Goal: Information Seeking & Learning: Understand process/instructions

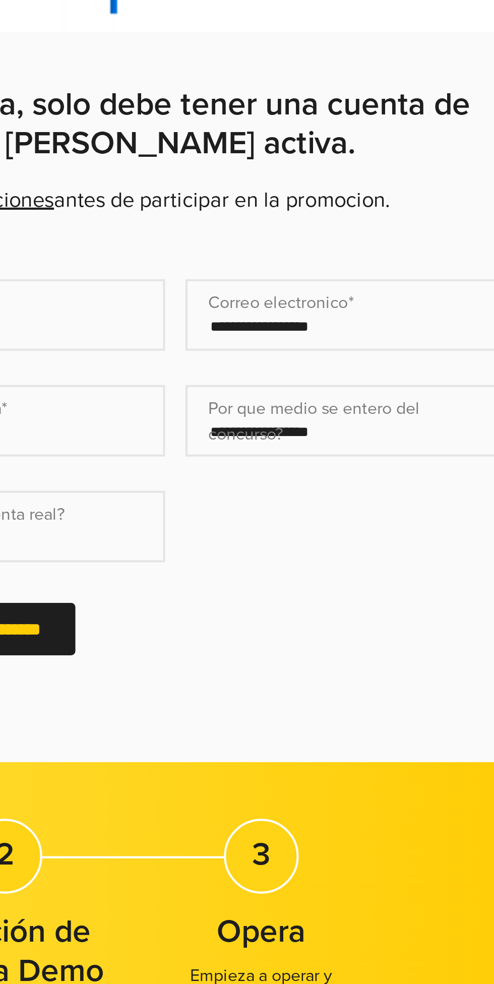
click at [270, 537] on link "Términos y Condiciones" at bounding box center [217, 530] width 105 height 12
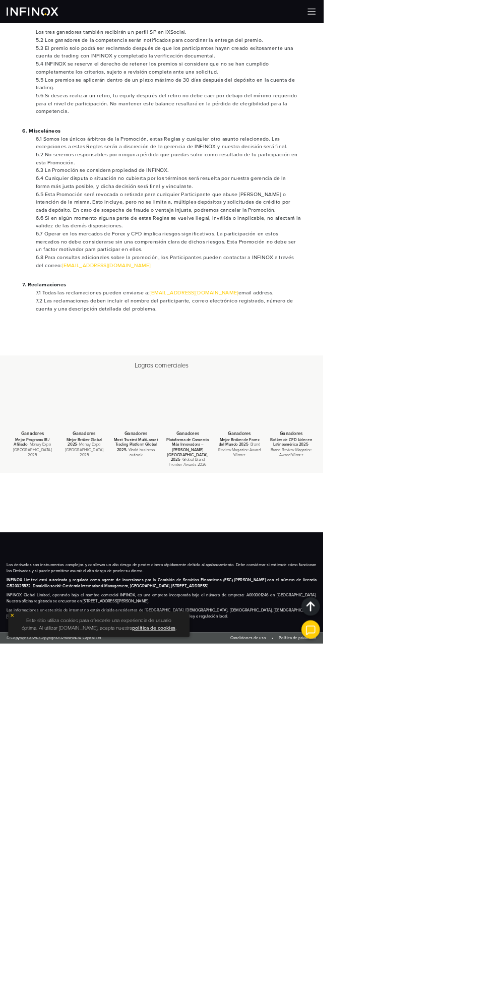
scroll to position [4767, 0]
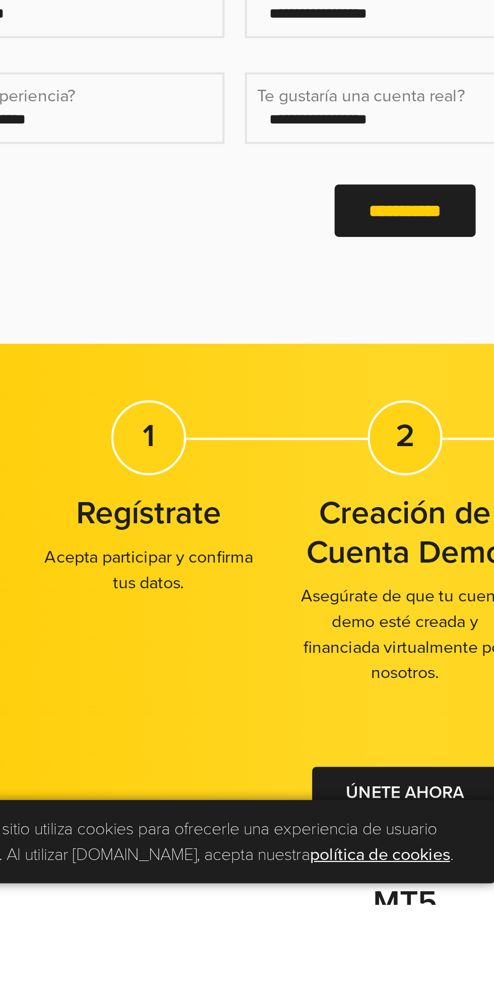
scroll to position [85, 0]
